Goal: Check status: Check status

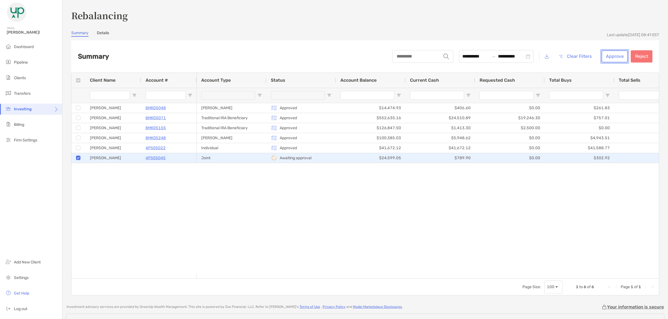
click at [608, 56] on button "Approve" at bounding box center [614, 56] width 26 height 12
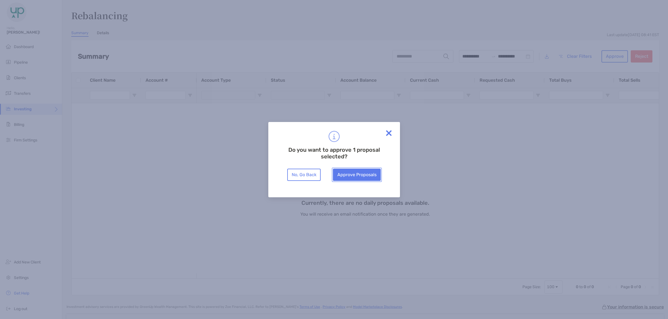
click at [337, 170] on button "Approve Proposals" at bounding box center [357, 175] width 48 height 12
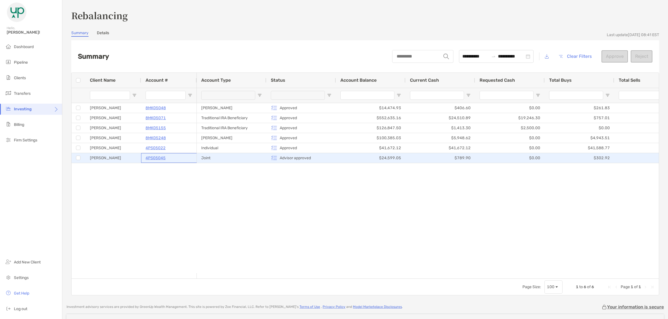
click at [161, 158] on p "4PS05045" at bounding box center [156, 158] width 20 height 7
click at [148, 158] on p "4PS05045" at bounding box center [156, 158] width 20 height 7
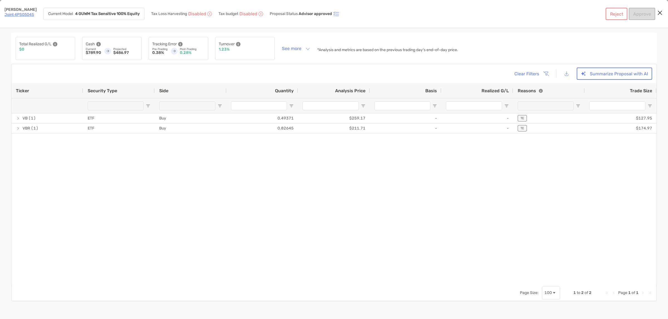
click at [18, 13] on link "Joint 4PS05045" at bounding box center [19, 14] width 30 height 5
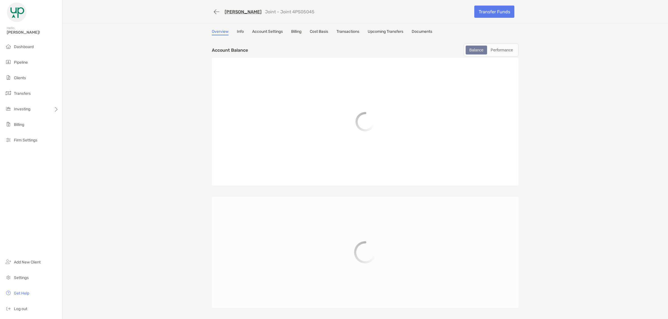
click at [344, 31] on link "Transactions" at bounding box center [347, 32] width 23 height 6
